Goal: Task Accomplishment & Management: Use online tool/utility

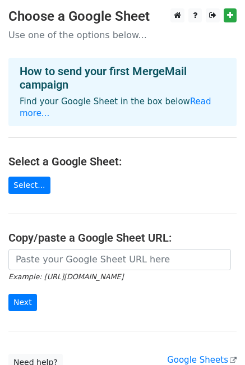
scroll to position [40, 0]
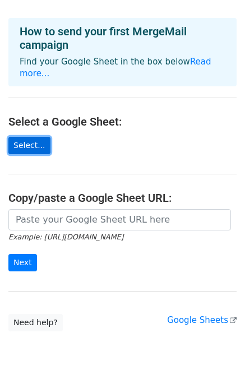
click at [31, 137] on link "Select..." at bounding box center [29, 145] width 42 height 17
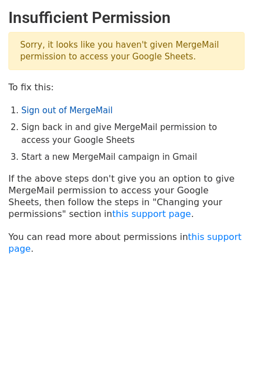
click at [41, 115] on link "Sign out of MergeMail" at bounding box center [66, 110] width 91 height 10
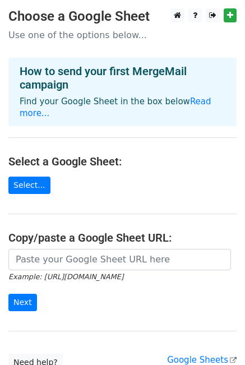
scroll to position [83, 0]
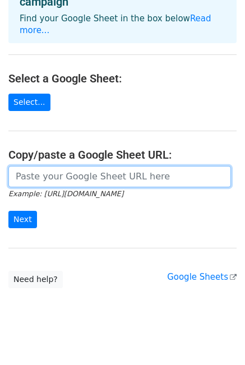
click at [38, 166] on input "url" at bounding box center [119, 176] width 223 height 21
paste input "[URL][DOMAIN_NAME]"
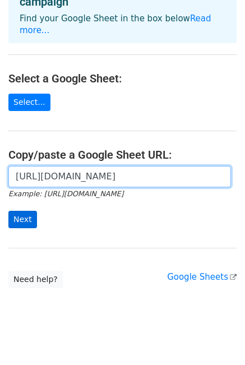
type input "[URL][DOMAIN_NAME]"
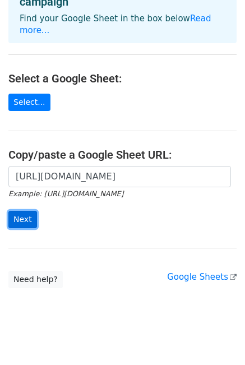
click at [18, 211] on input "Next" at bounding box center [22, 219] width 29 height 17
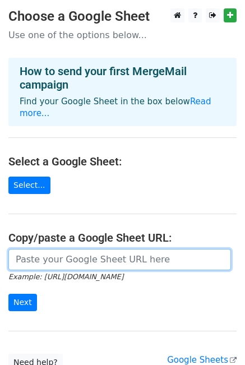
click at [45, 249] on input "url" at bounding box center [119, 259] width 223 height 21
drag, startPoint x: 45, startPoint y: 241, endPoint x: 30, endPoint y: 251, distance: 18.2
click at [30, 251] on input "url" at bounding box center [119, 259] width 223 height 21
type input "[URL][DOMAIN_NAME]"
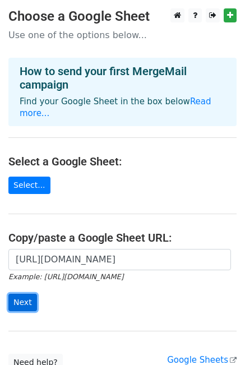
click at [22, 294] on input "Next" at bounding box center [22, 302] width 29 height 17
